Goal: Complete application form

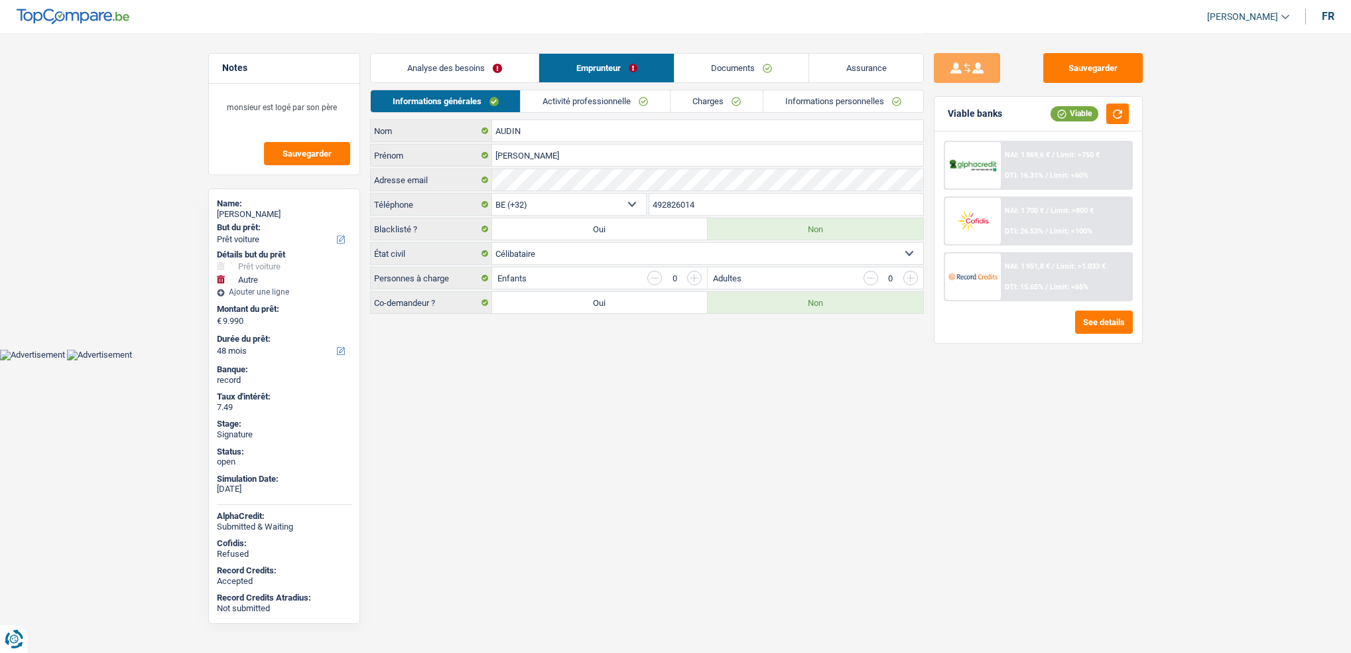
select select "car"
select select "other"
select select "48"
select select "32"
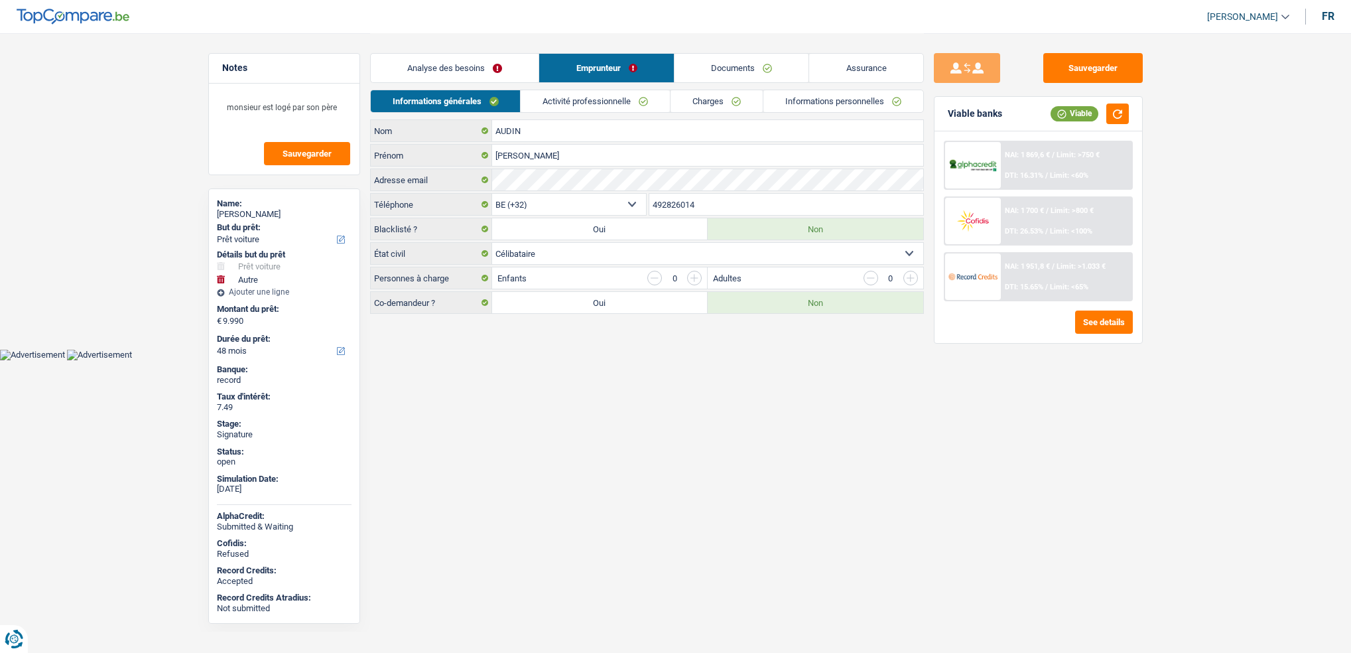
select select "single"
select select "worker"
select select "netSalary"
select select "mealVouchers"
select select "BE"
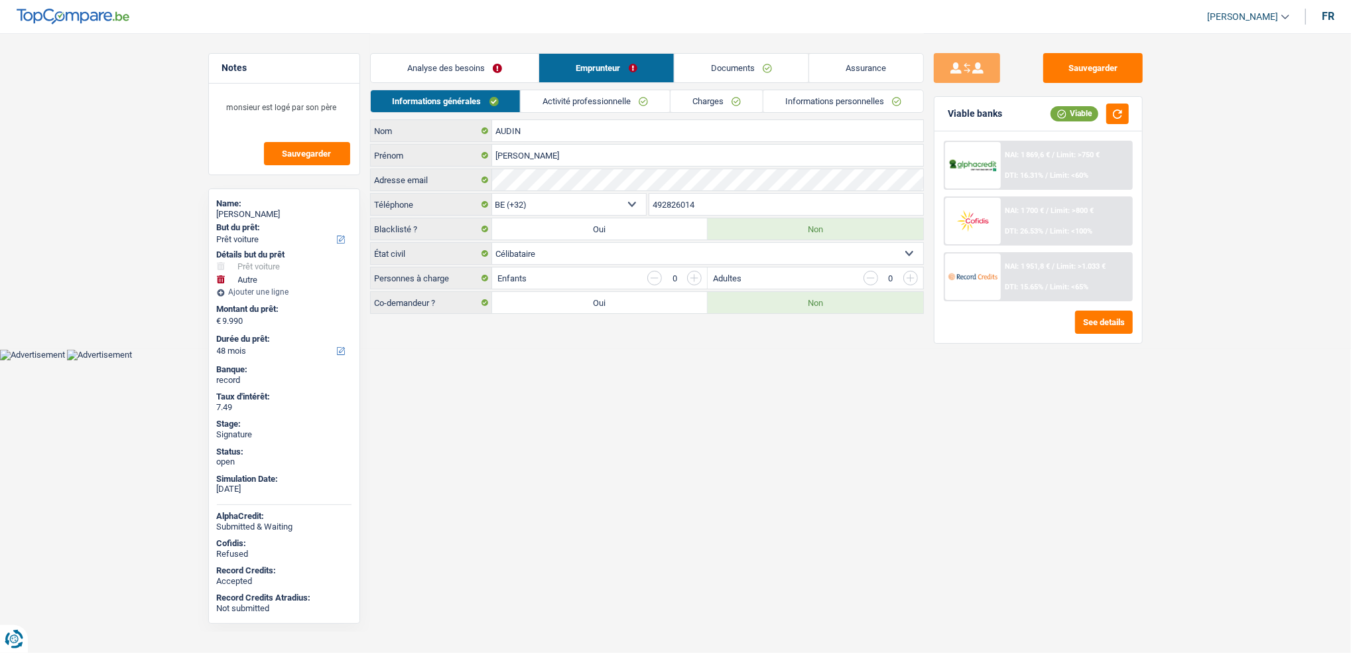
click at [615, 99] on link "Activité professionnelle" at bounding box center [595, 101] width 149 height 22
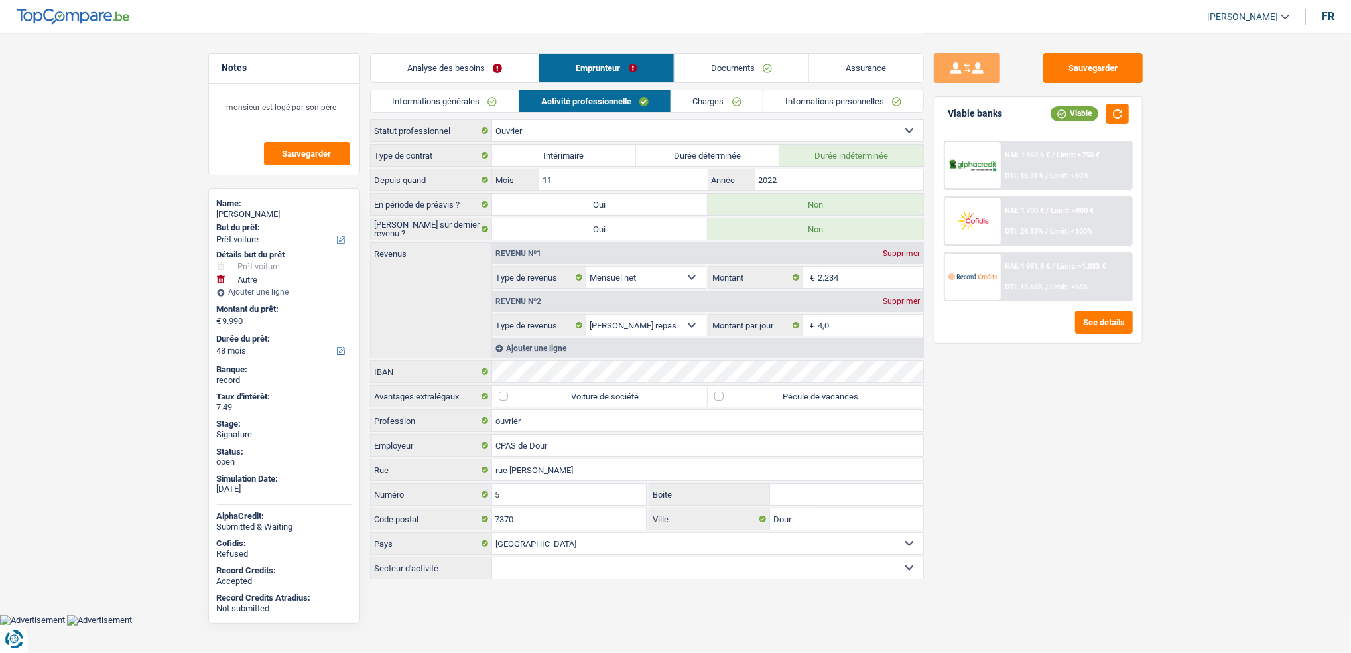
click at [682, 96] on link "Charges" at bounding box center [717, 101] width 92 height 22
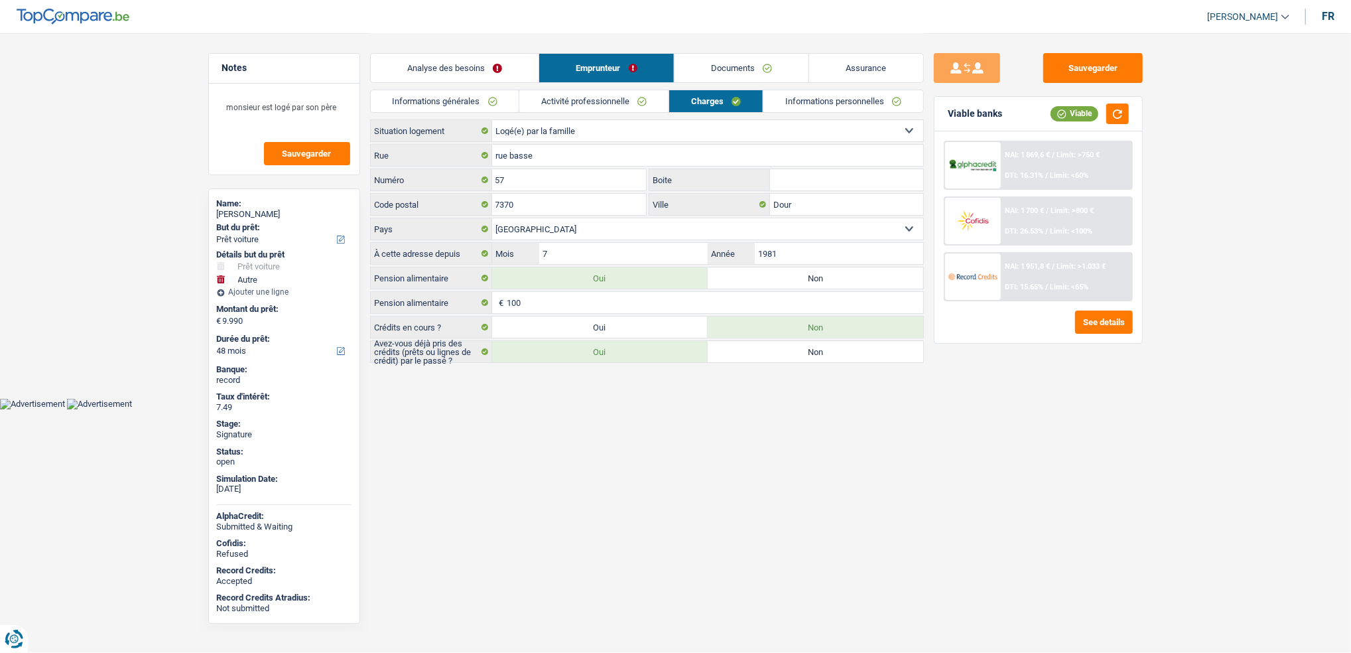
click at [552, 101] on link "Activité professionnelle" at bounding box center [593, 101] width 149 height 22
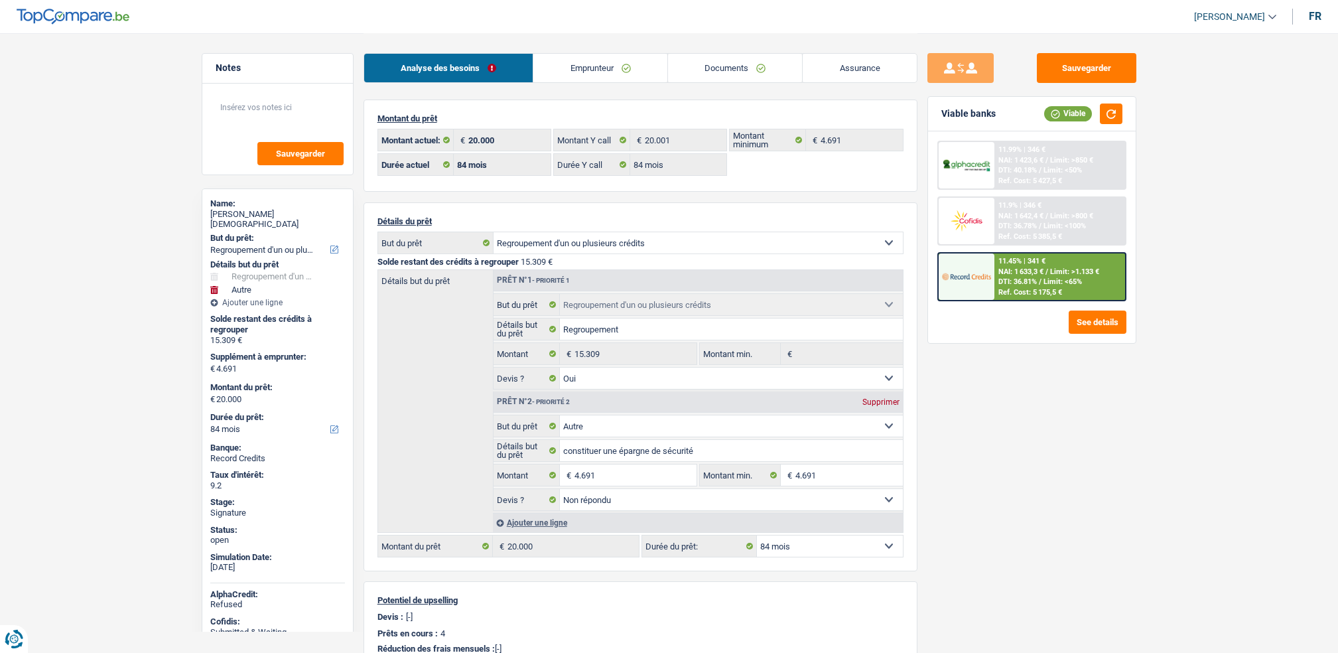
select select "refinancing"
select select "other"
select select "84"
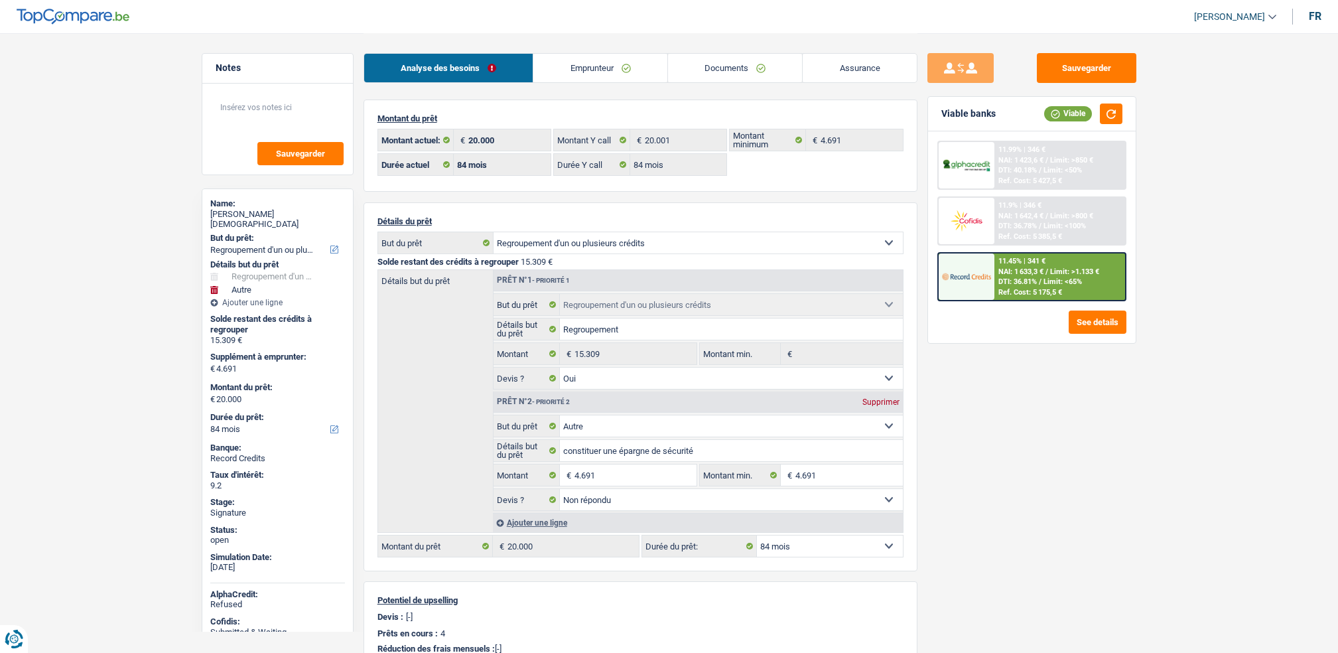
select select "84"
select select "refinancing"
select select "yes"
select select "other"
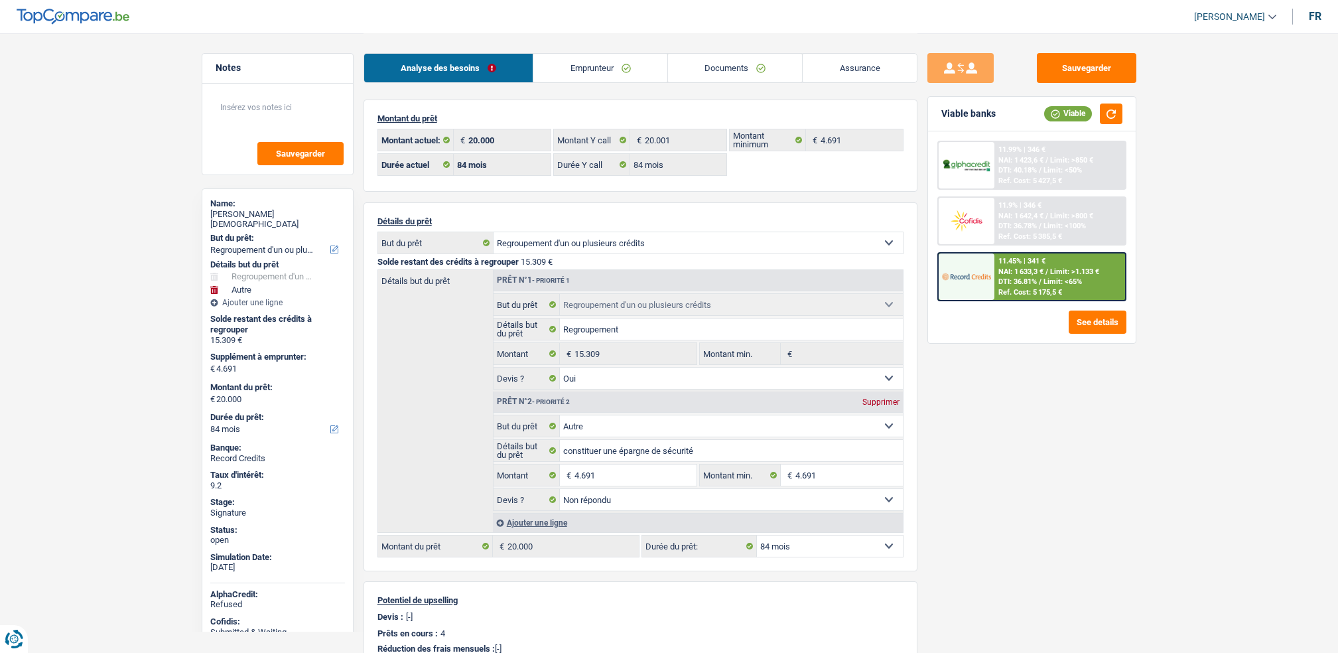
select select "not_answered"
select select "84"
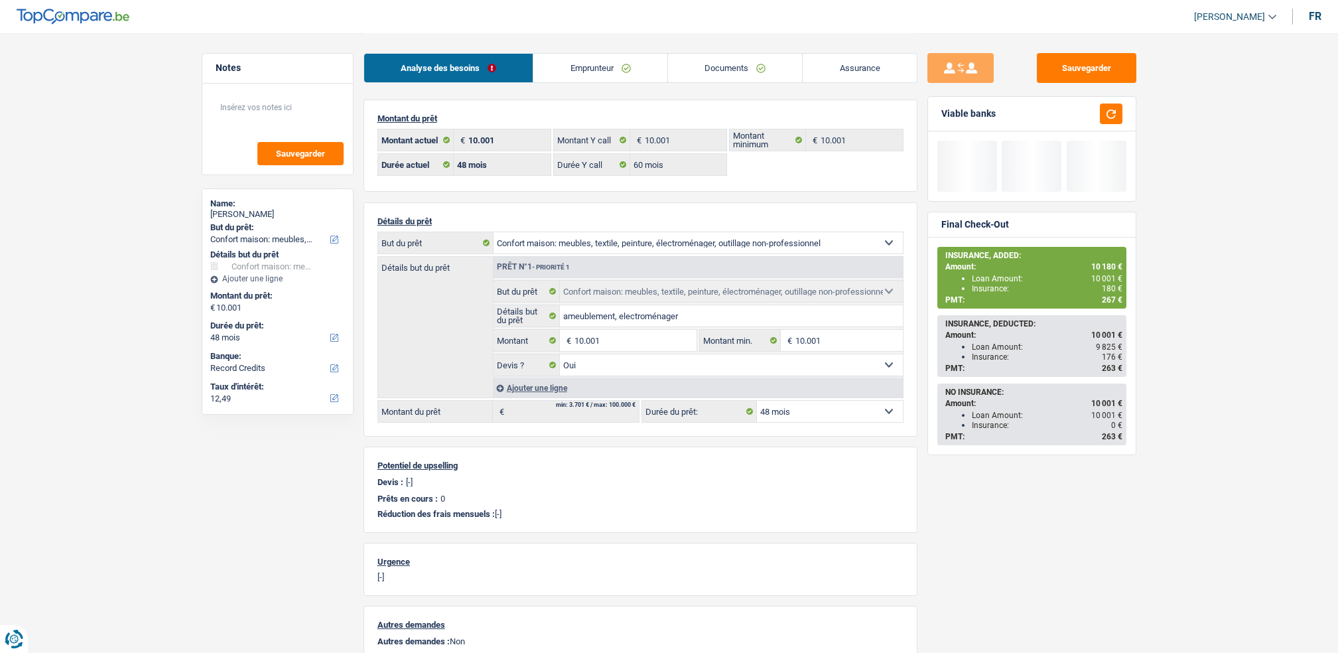
select select "household"
select select "48"
select select "record credits"
select select "48"
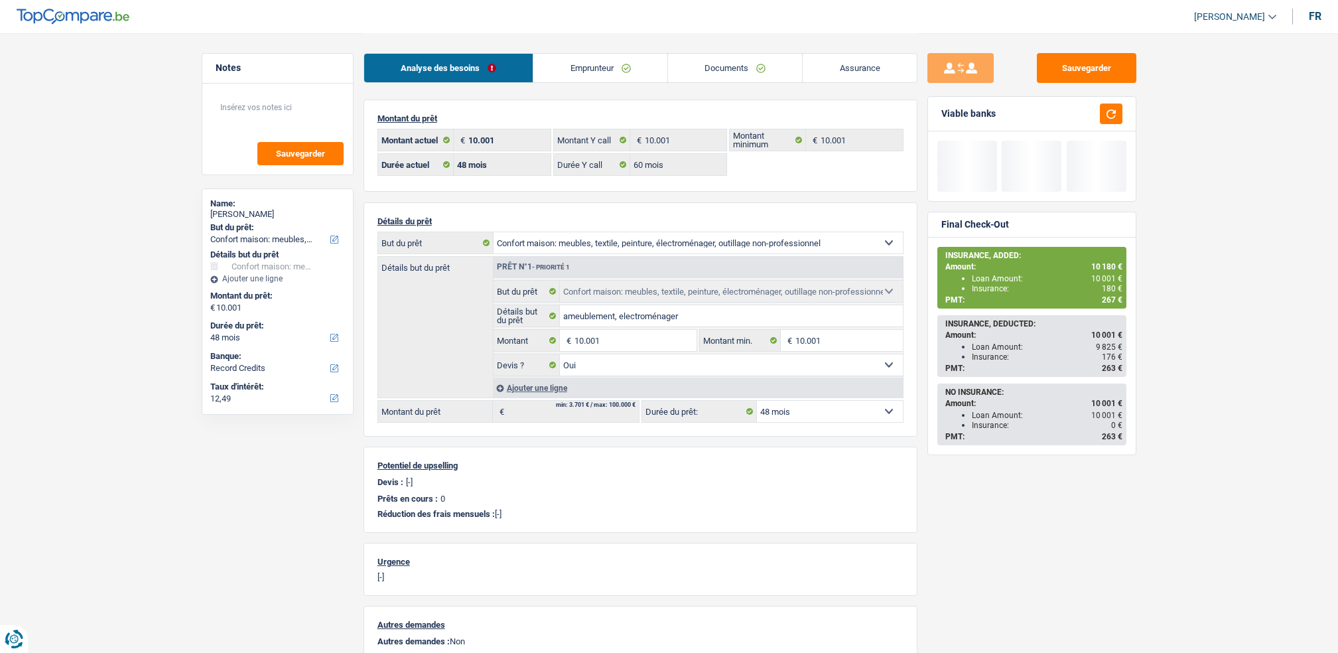
select select "60"
select select "household"
select select "yes"
select select "48"
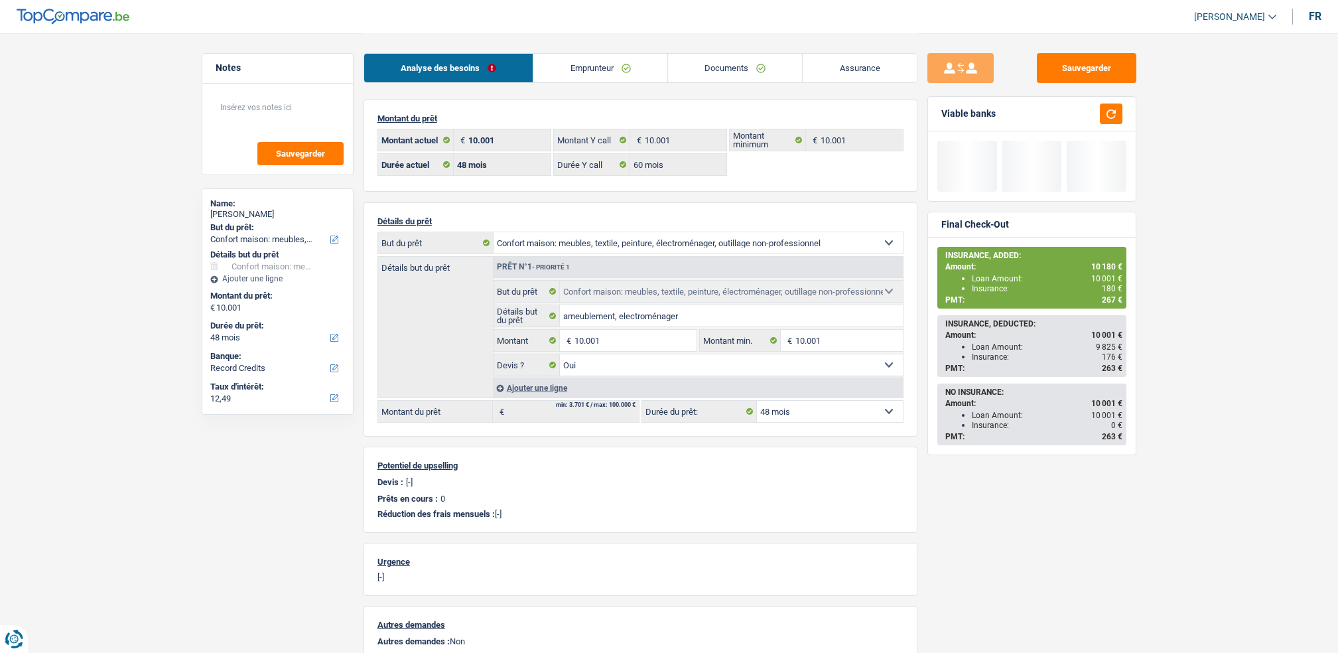
select select "32"
select select "single"
click at [570, 80] on link "Emprunteur" at bounding box center [600, 68] width 134 height 29
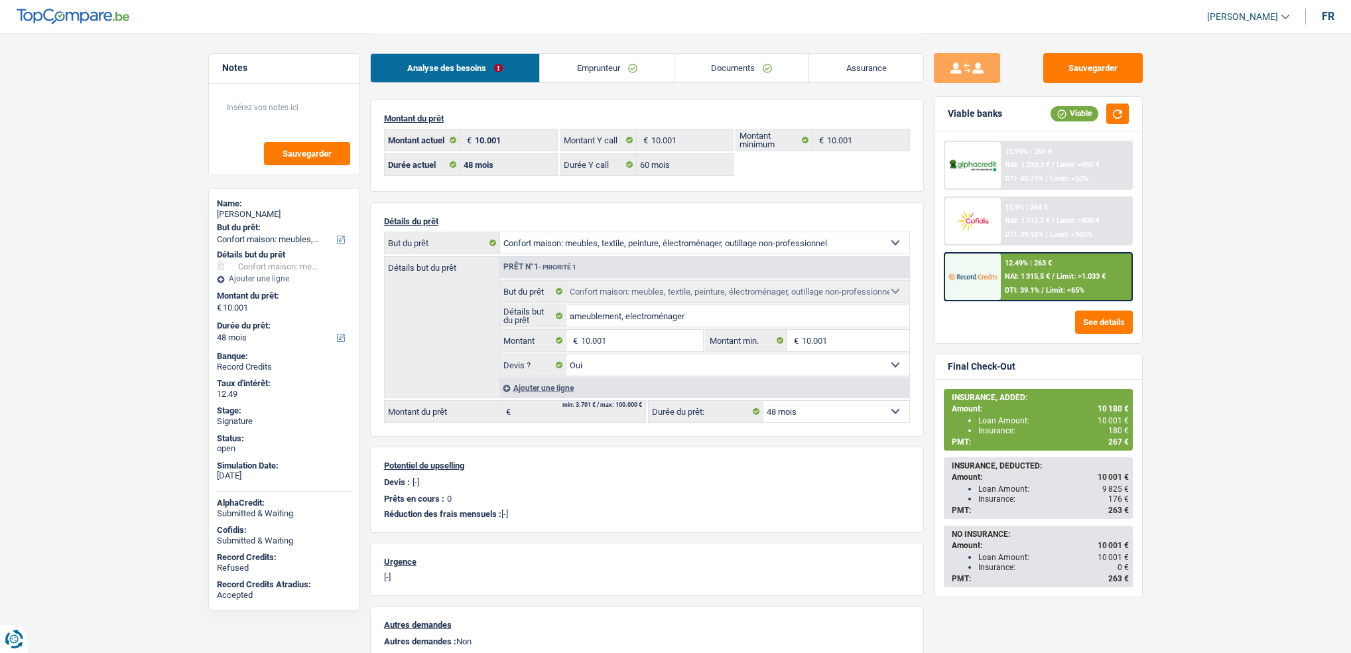
select select "household"
select select "48"
select select "60"
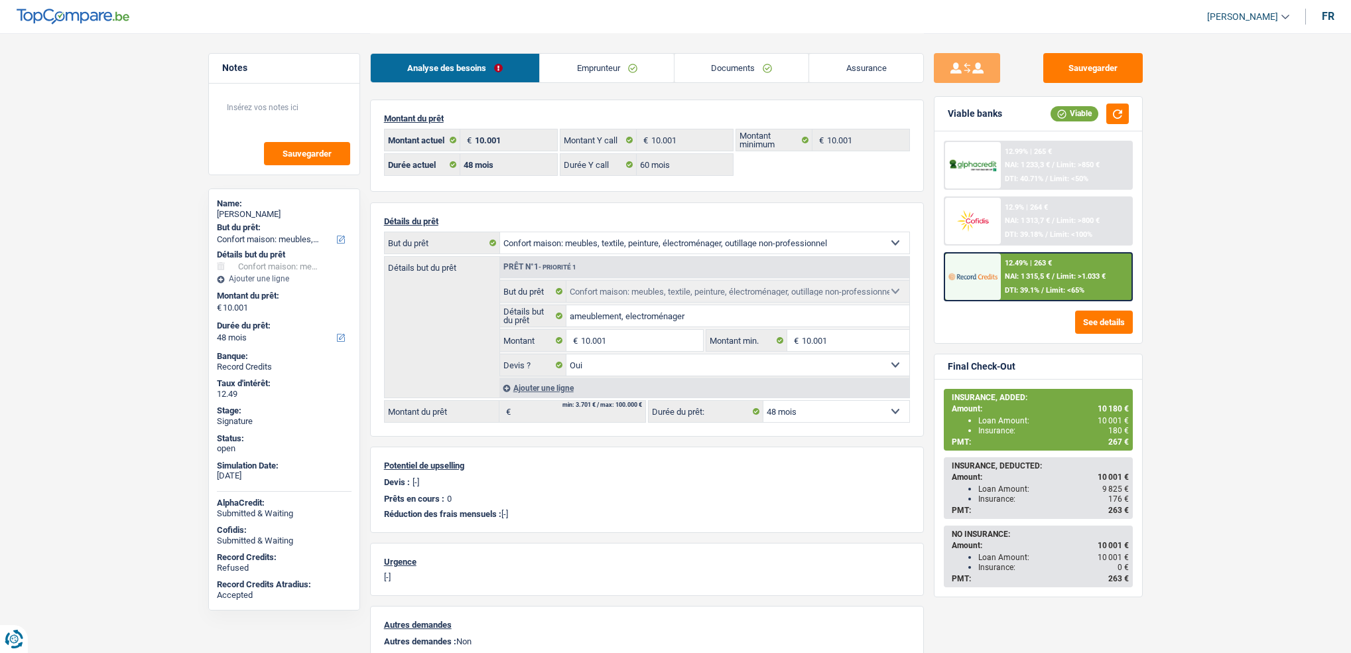
select select "household"
select select "yes"
select select "48"
select select "32"
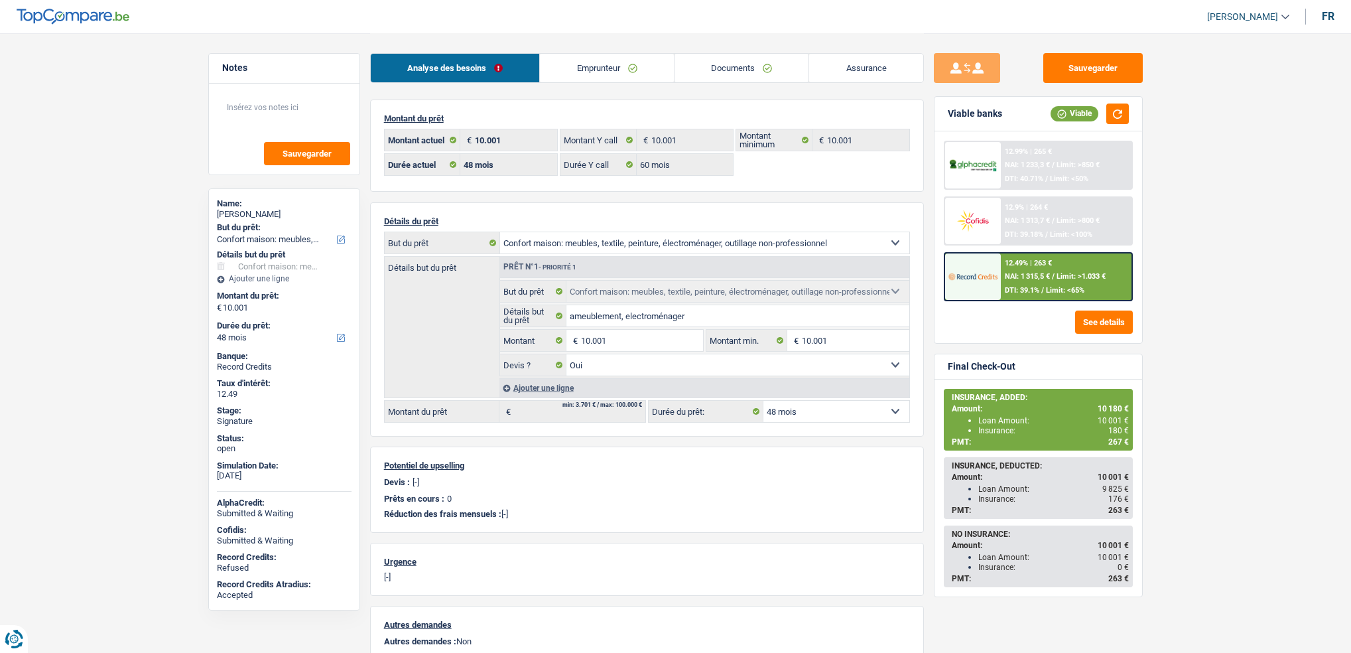
select select "single"
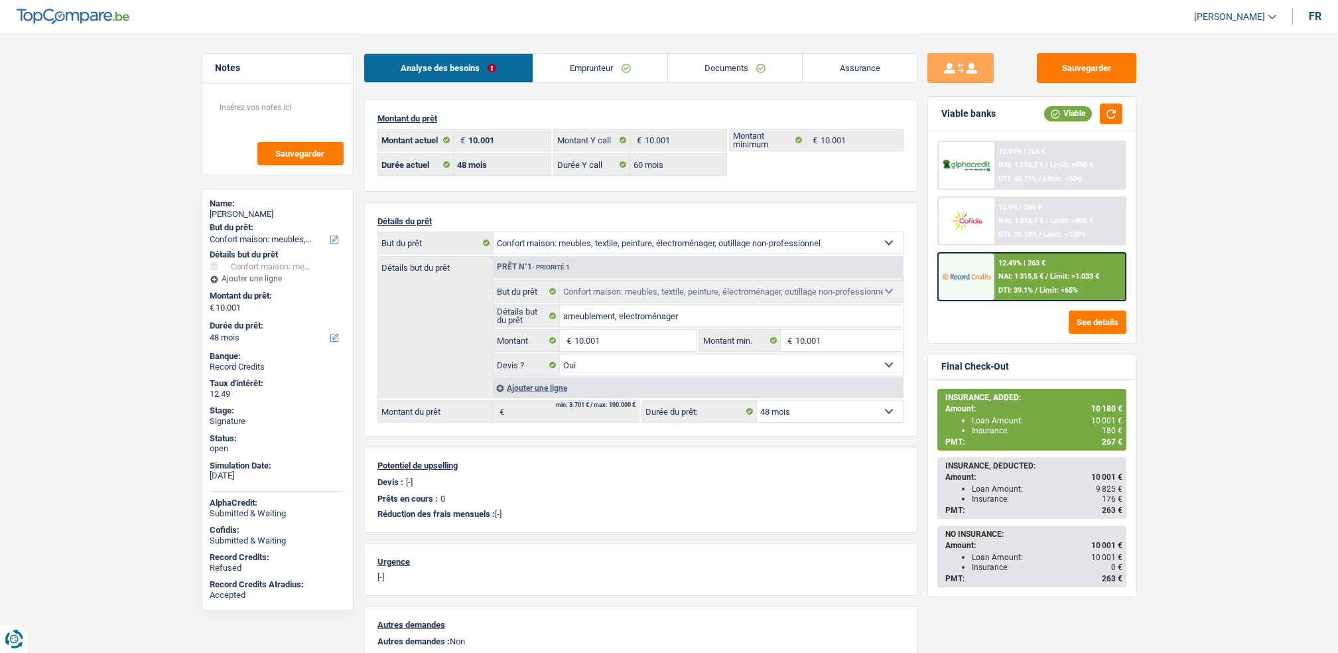
click at [610, 74] on link "Emprunteur" at bounding box center [600, 68] width 134 height 29
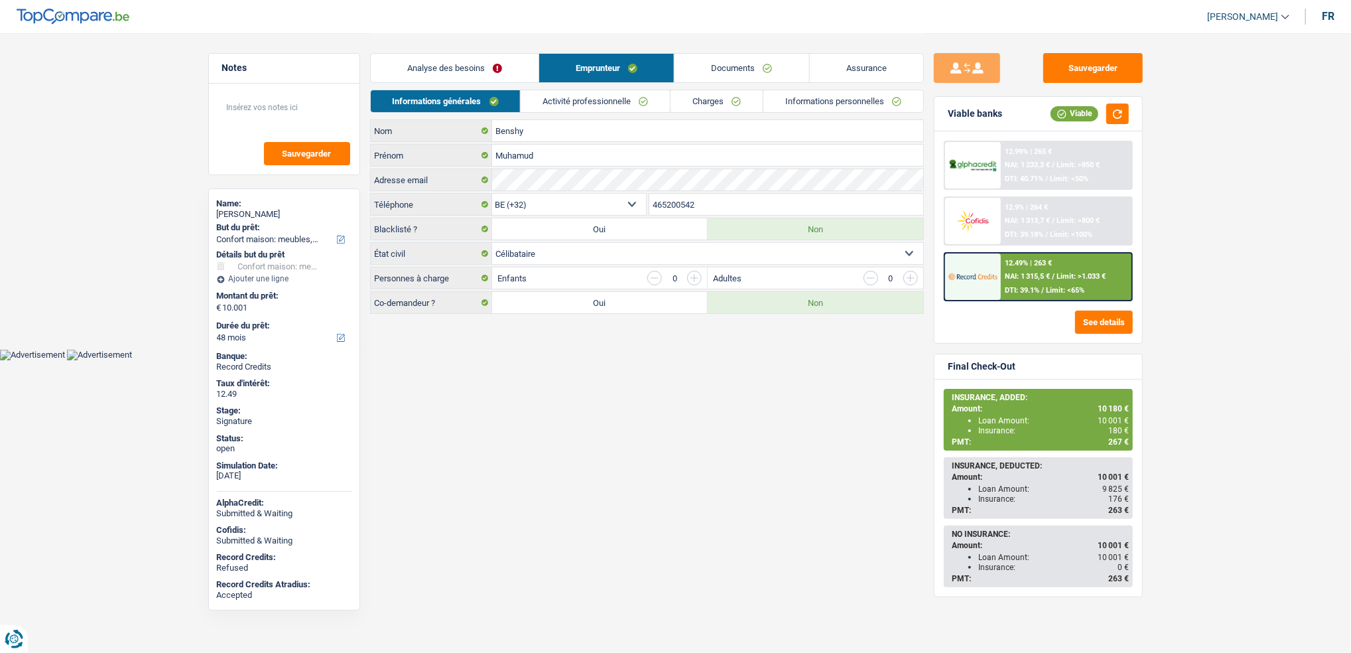
click at [665, 215] on div "465200542 Téléphone" at bounding box center [786, 204] width 275 height 23
click at [669, 206] on input "465200542" at bounding box center [786, 204] width 274 height 21
